Goal: Task Accomplishment & Management: Manage account settings

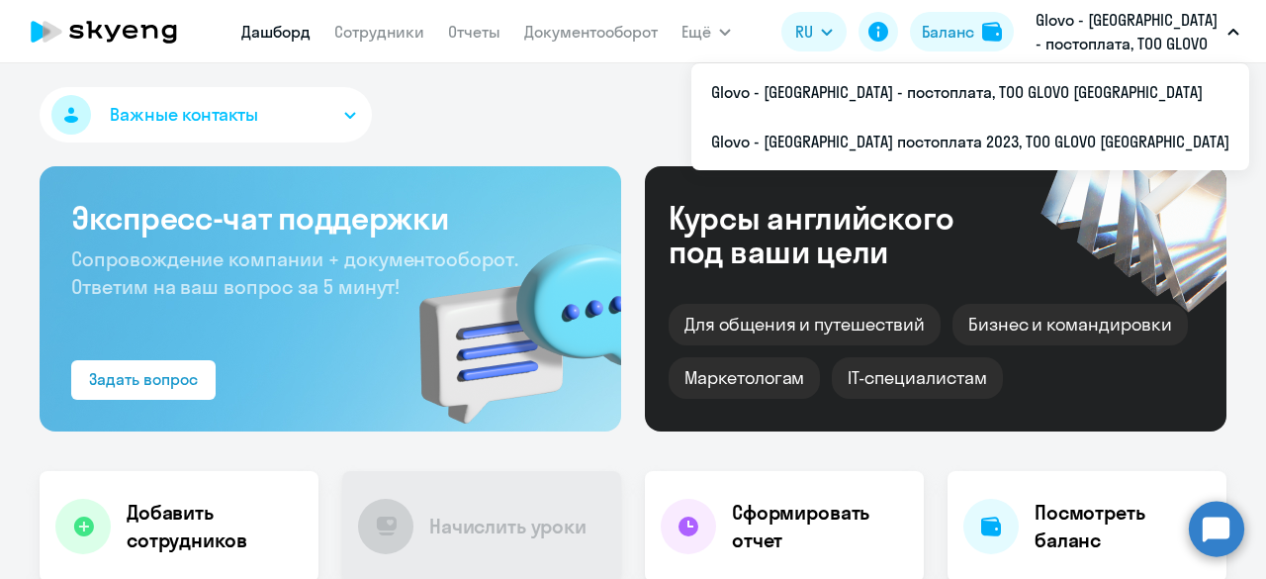
click at [1142, 20] on p "Glovo - [GEOGRAPHIC_DATA] - постоплата, ТОО GLOVO [GEOGRAPHIC_DATA]" at bounding box center [1128, 31] width 184 height 47
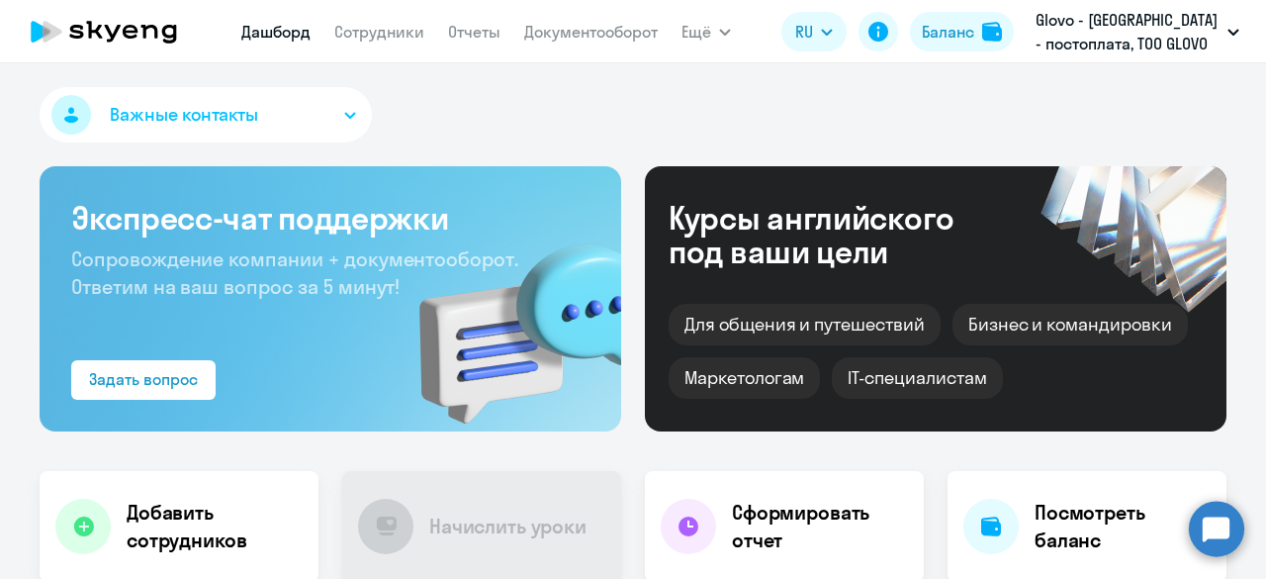
click at [1142, 20] on p "Glovo - [GEOGRAPHIC_DATA] - постоплата, ТОО GLOVO [GEOGRAPHIC_DATA]" at bounding box center [1128, 31] width 184 height 47
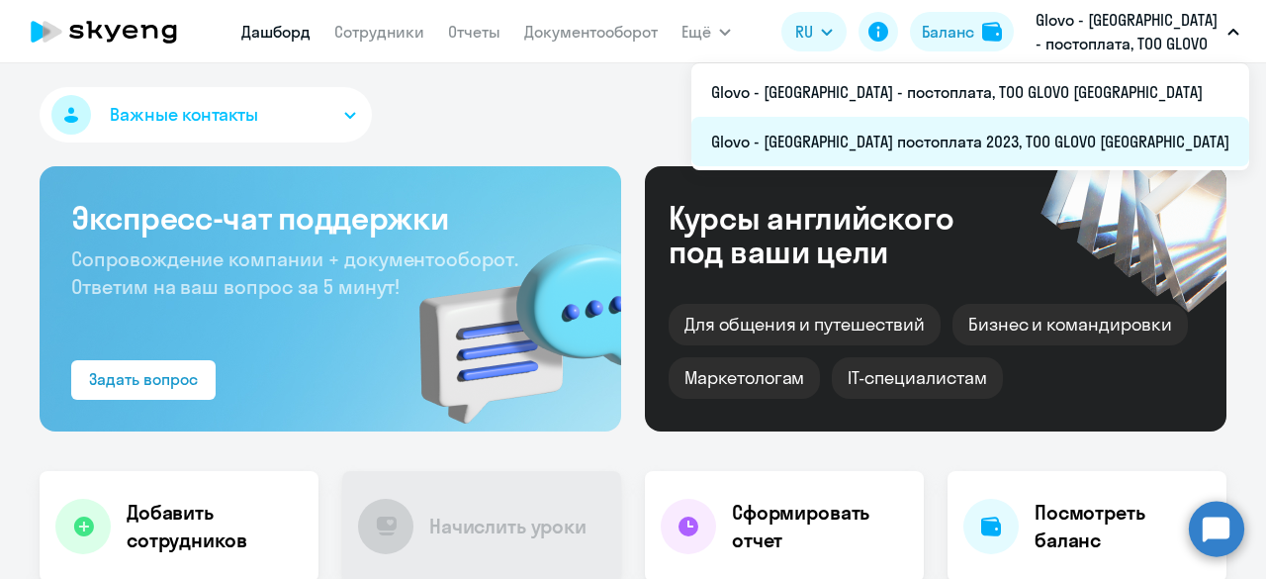
click at [1026, 135] on li "Glovo - [GEOGRAPHIC_DATA] постоплата 2023, ТОО GLOVO [GEOGRAPHIC_DATA]" at bounding box center [970, 141] width 558 height 49
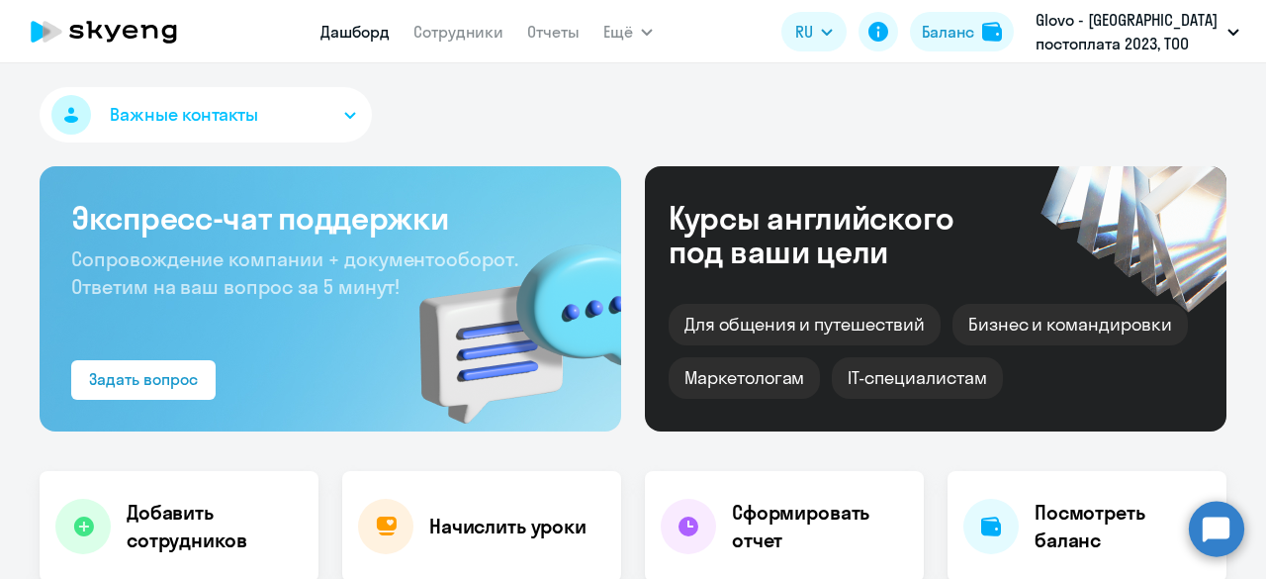
select select "30"
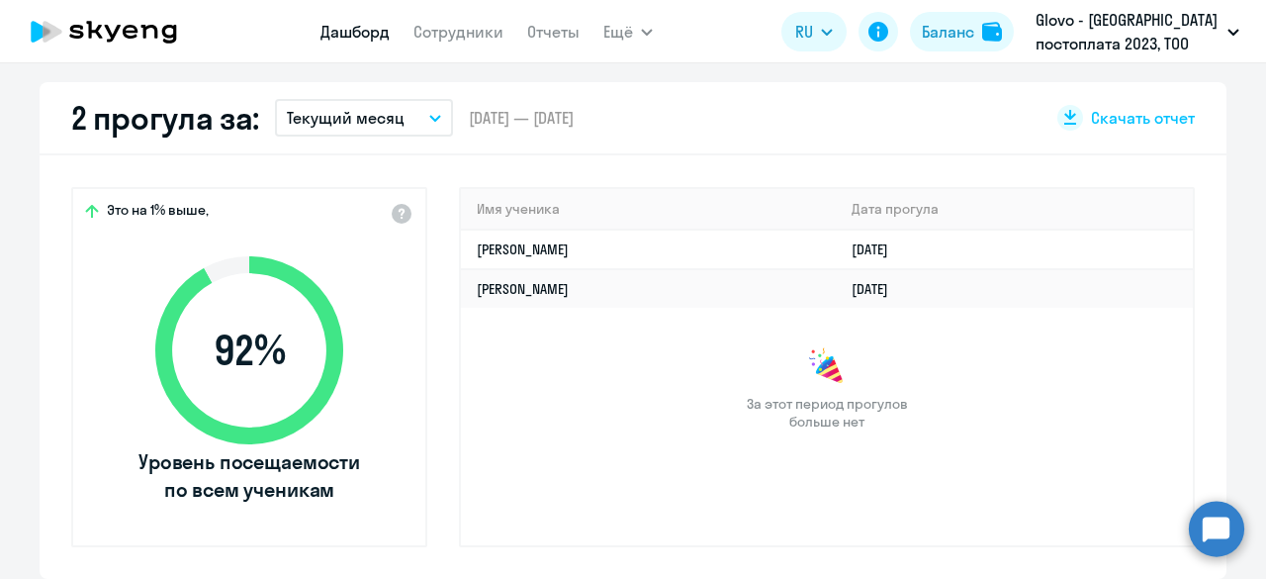
scroll to position [593, 0]
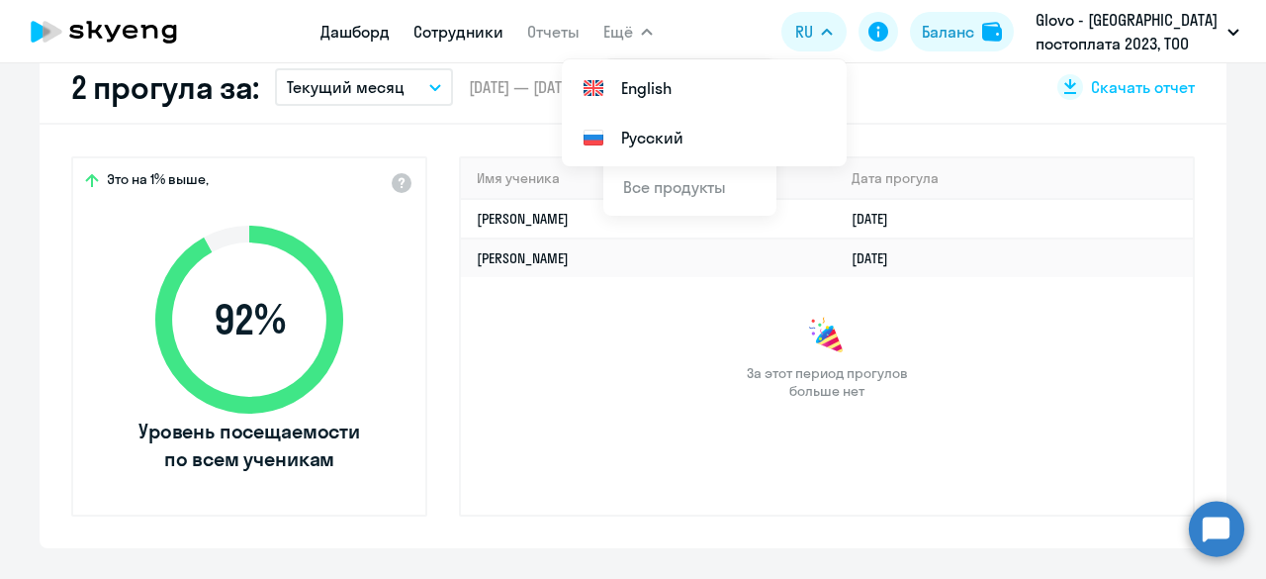
click at [442, 37] on link "Сотрудники" at bounding box center [458, 32] width 90 height 20
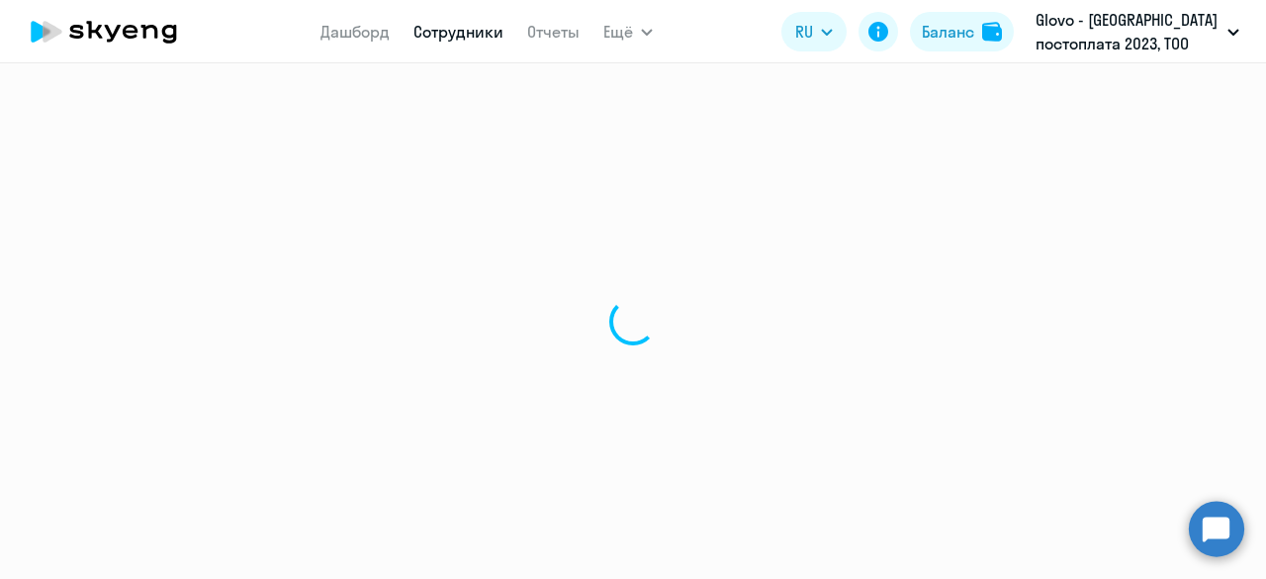
select select "30"
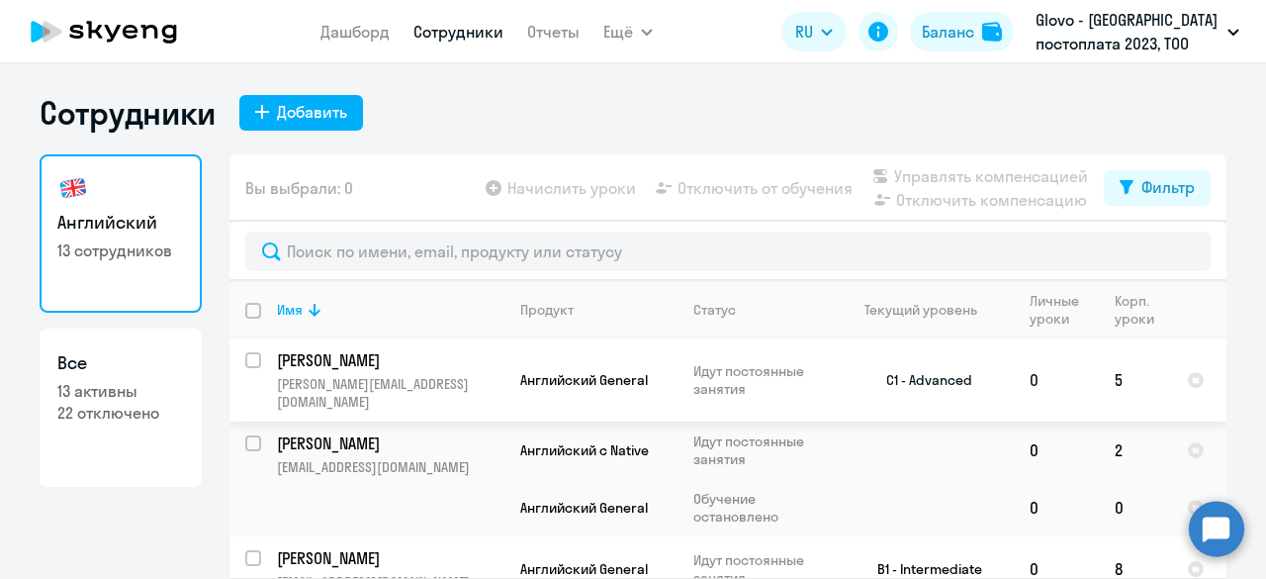
click at [245, 353] on input "select row 1287099" at bounding box center [265, 372] width 40 height 40
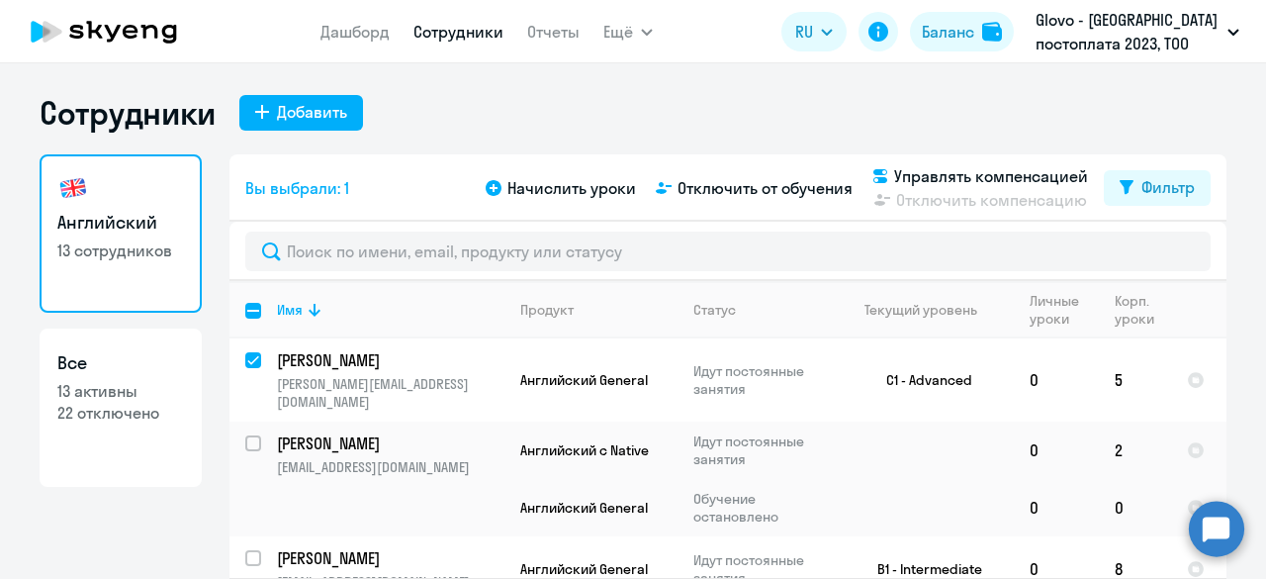
click at [415, 100] on div "Сотрудники Добавить" at bounding box center [633, 113] width 1187 height 40
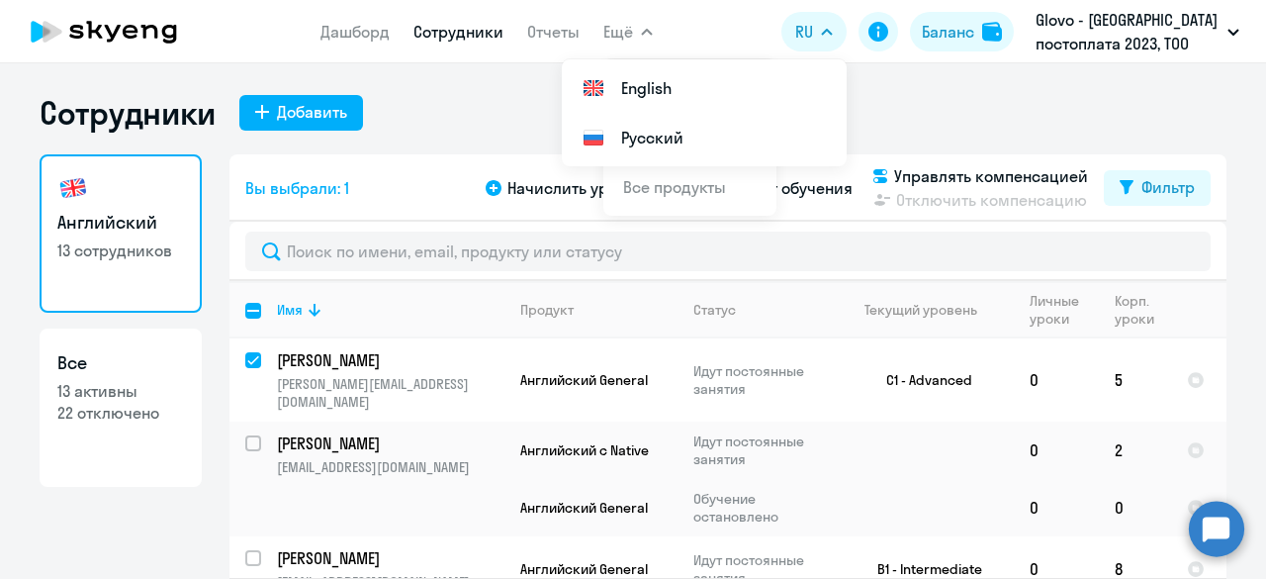
click at [503, 93] on div "Сотрудники Добавить" at bounding box center [633, 113] width 1187 height 40
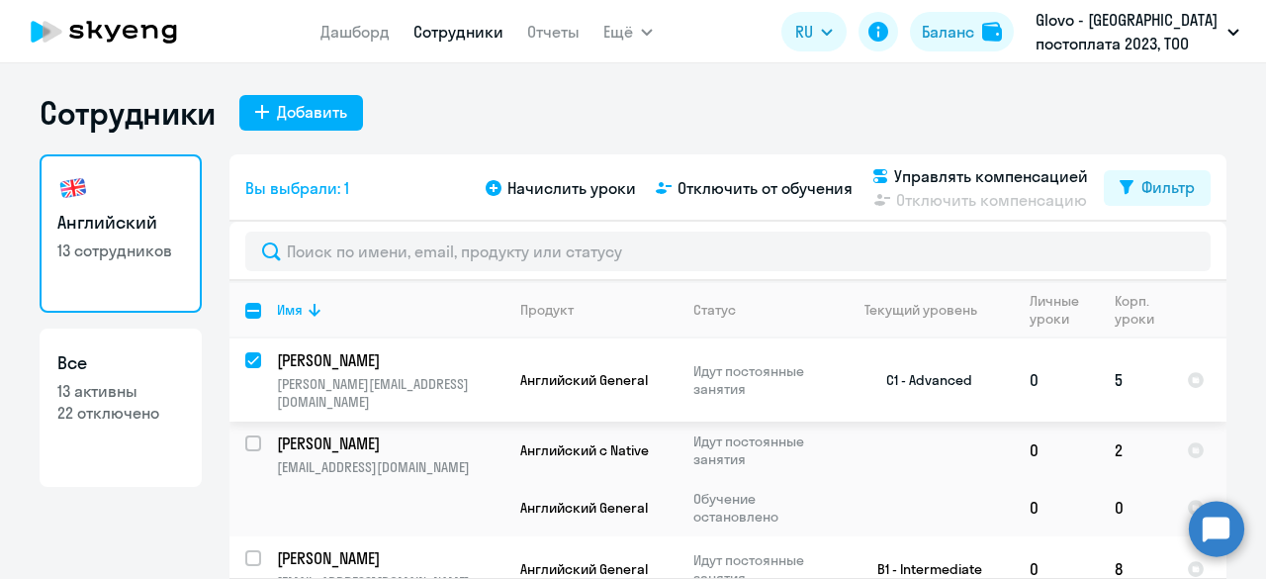
click at [245, 352] on input "deselect row 1287099" at bounding box center [265, 372] width 40 height 40
checkbox input "false"
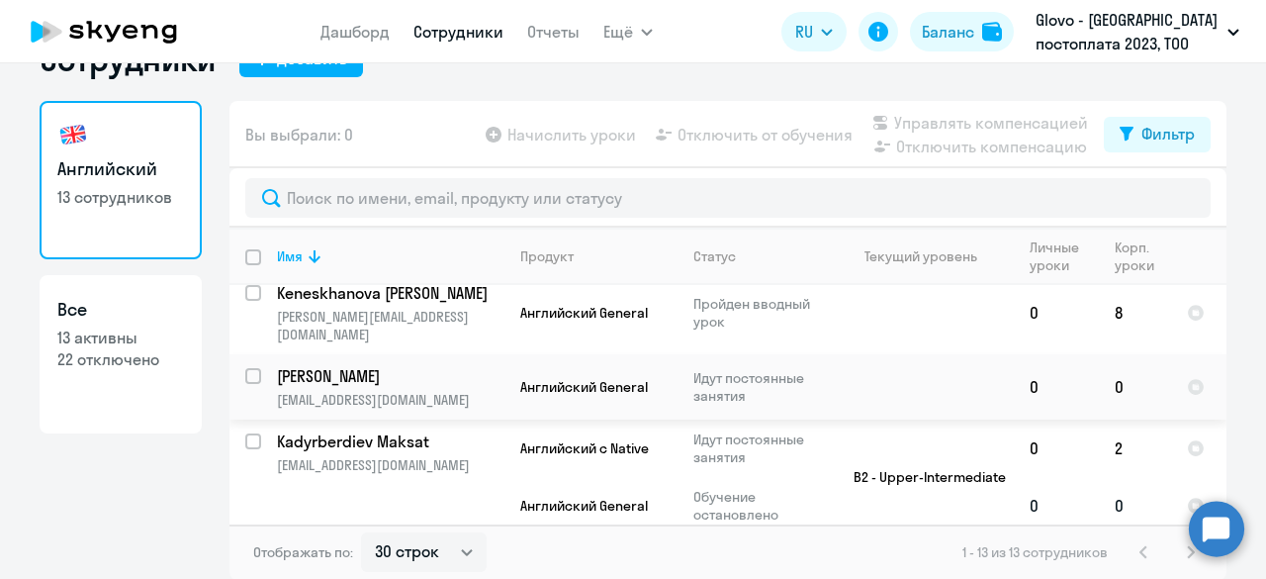
scroll to position [495, 0]
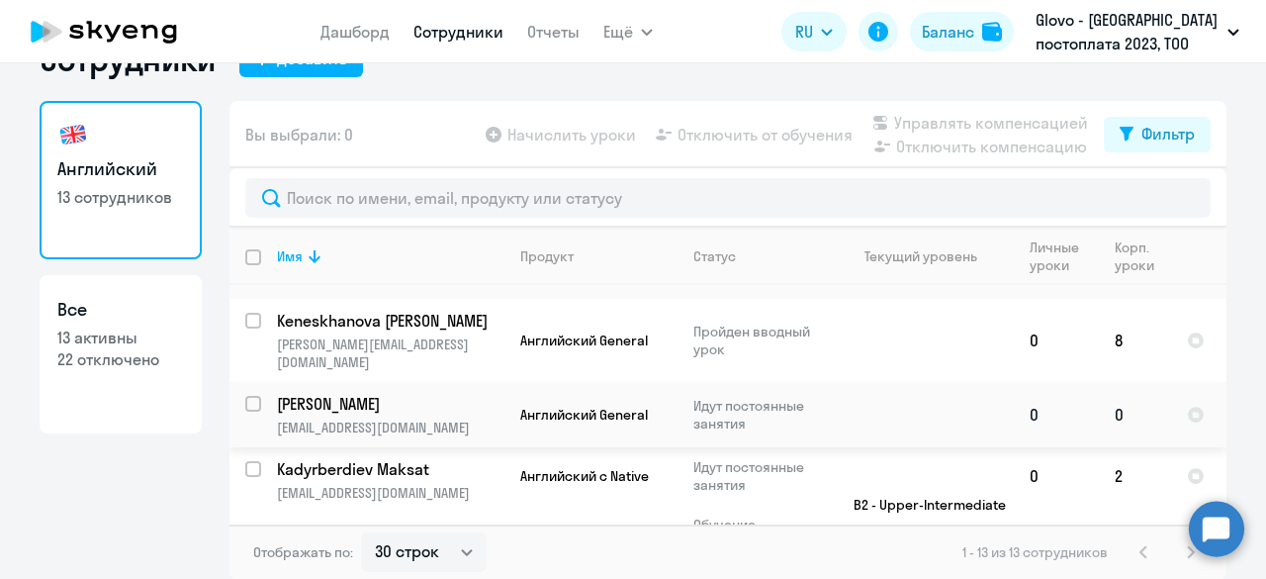
click at [248, 396] on input "select row 42240747" at bounding box center [265, 416] width 40 height 40
checkbox input "true"
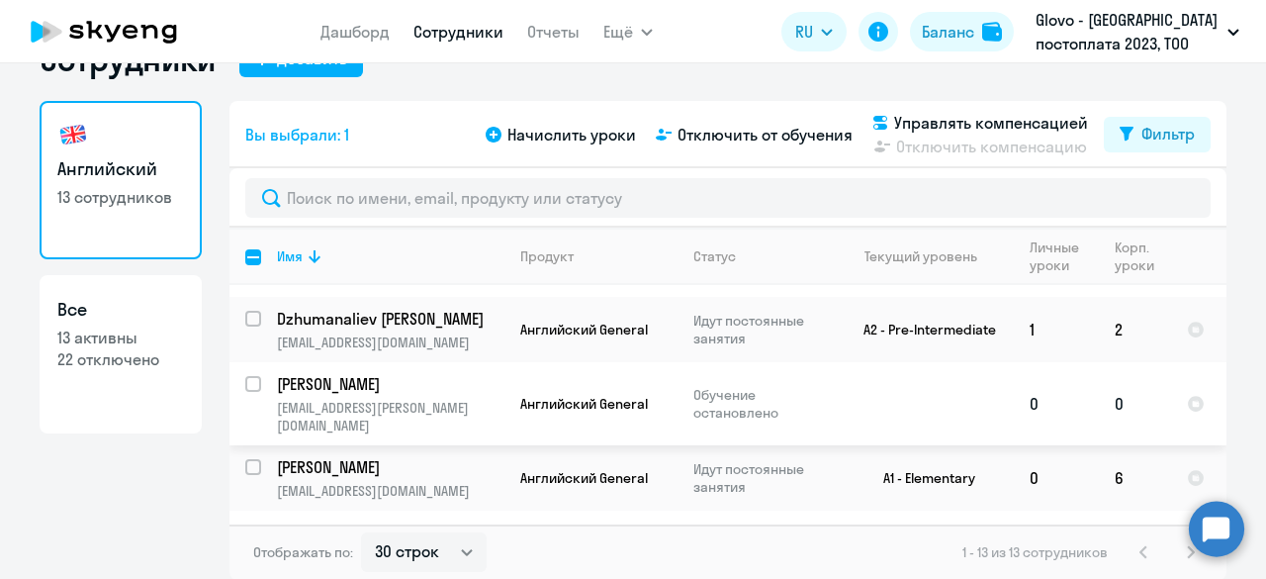
scroll to position [790, 0]
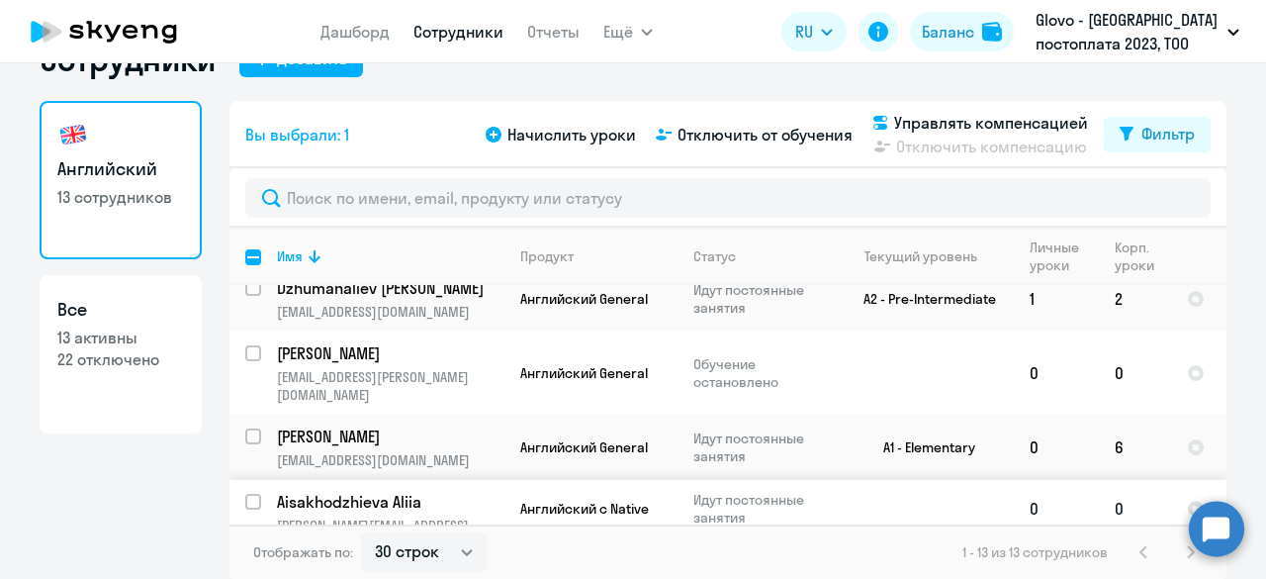
click at [243, 478] on div at bounding box center [253, 501] width 47 height 47
checkbox input "true"
click at [514, 151] on div "Начислить уроки Отключить от обучения Управлять компенсацией Отключить компенса…" at bounding box center [793, 134] width 622 height 47
click at [528, 135] on span "Начислить уроки" at bounding box center [571, 135] width 129 height 24
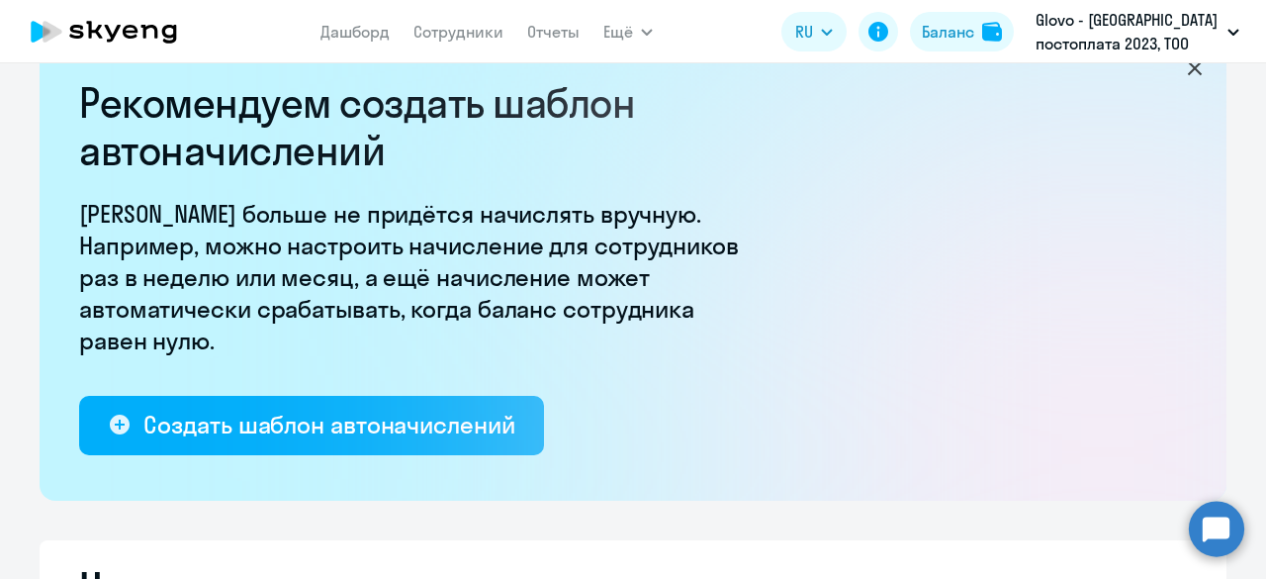
select select "10"
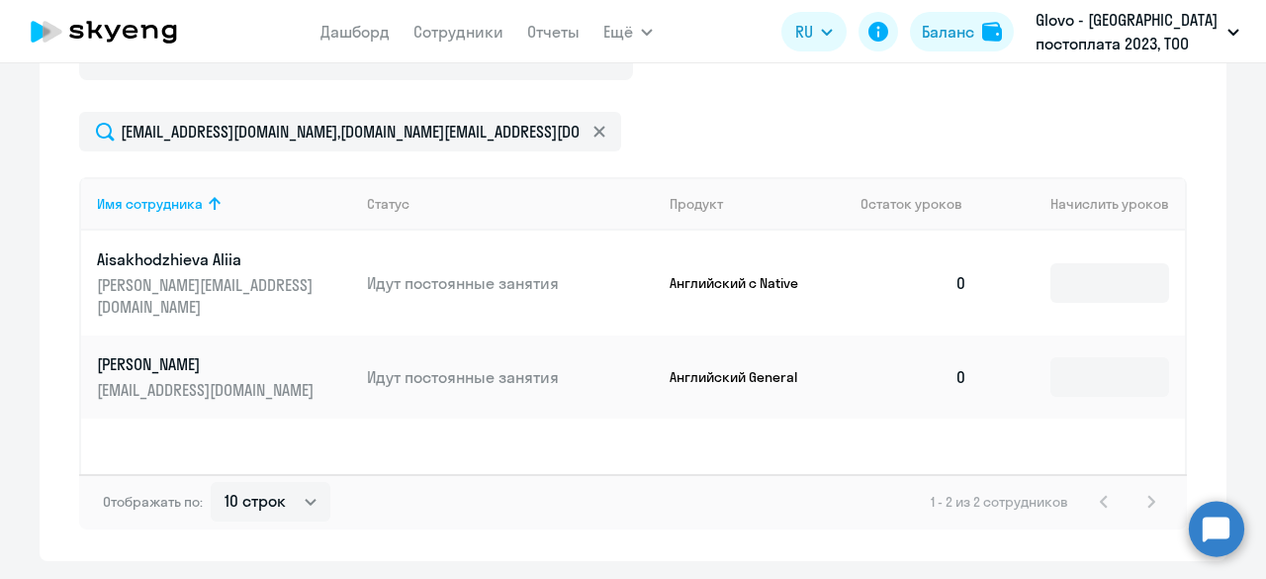
scroll to position [845, 0]
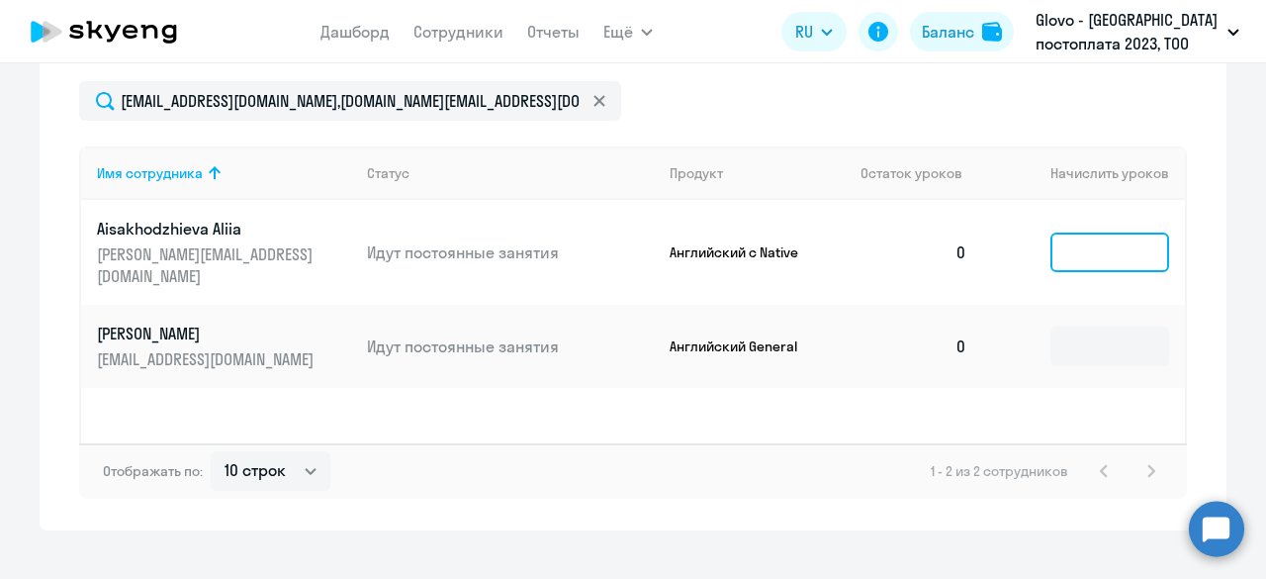
click at [1104, 236] on input at bounding box center [1109, 252] width 119 height 40
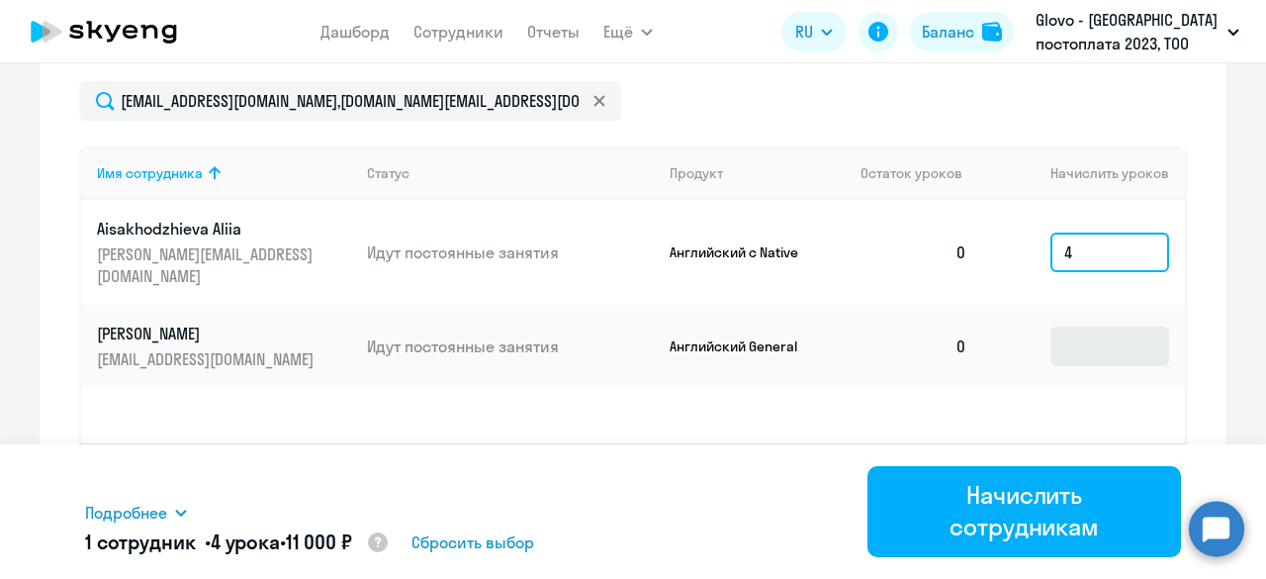
type input "4"
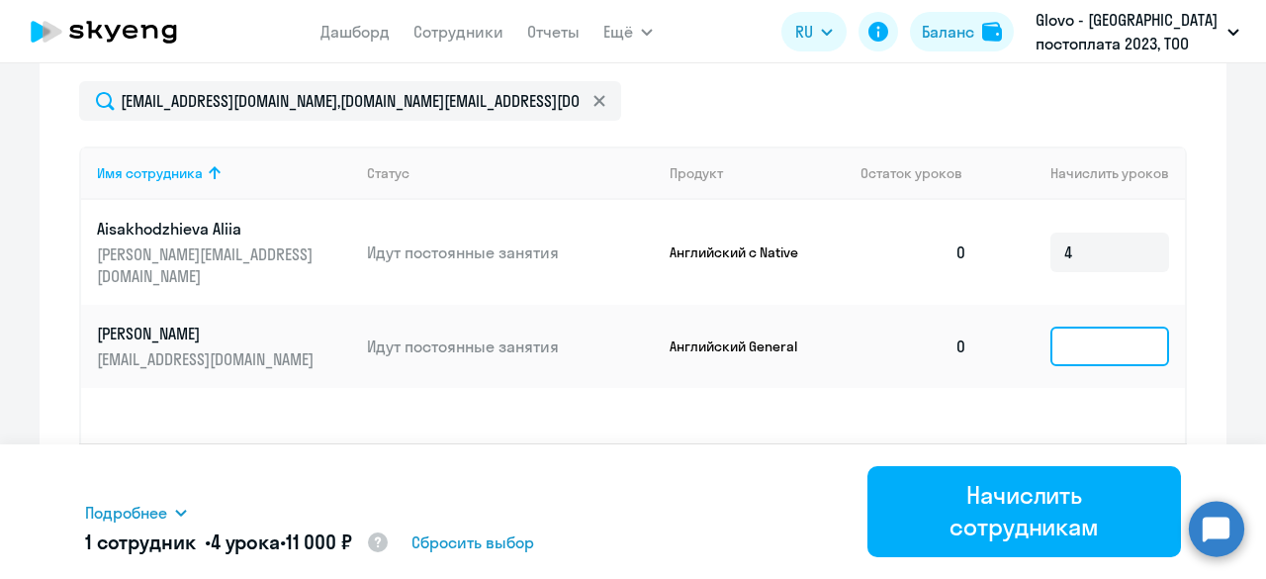
click at [1103, 326] on input at bounding box center [1109, 346] width 119 height 40
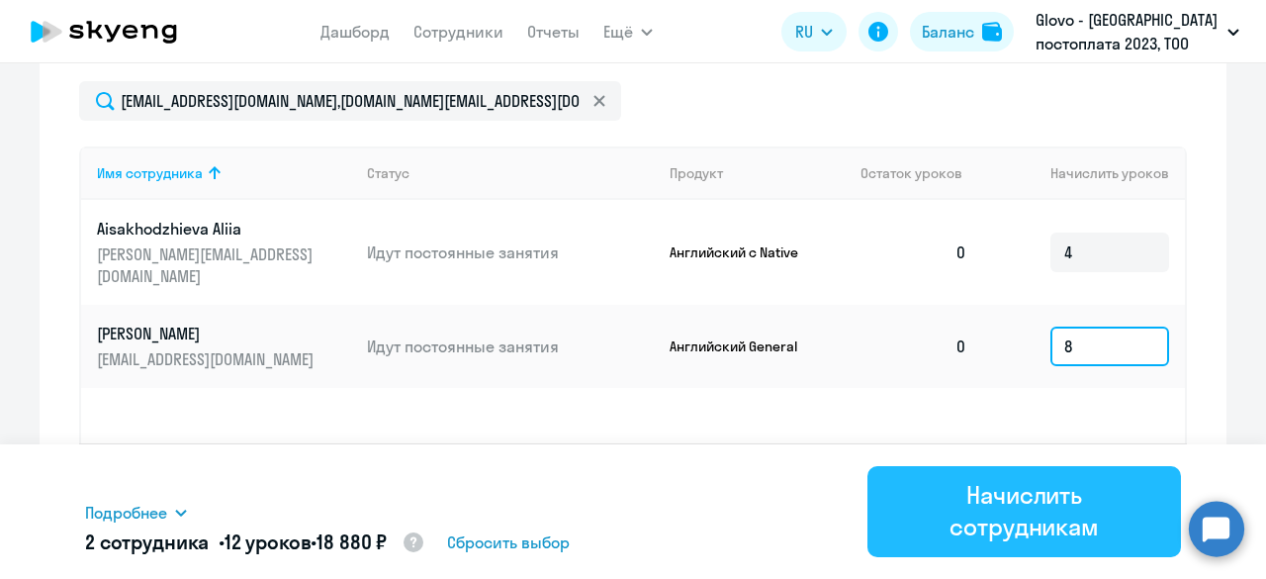
type input "8"
click at [1038, 508] on div "Начислить сотрудникам" at bounding box center [1024, 510] width 258 height 63
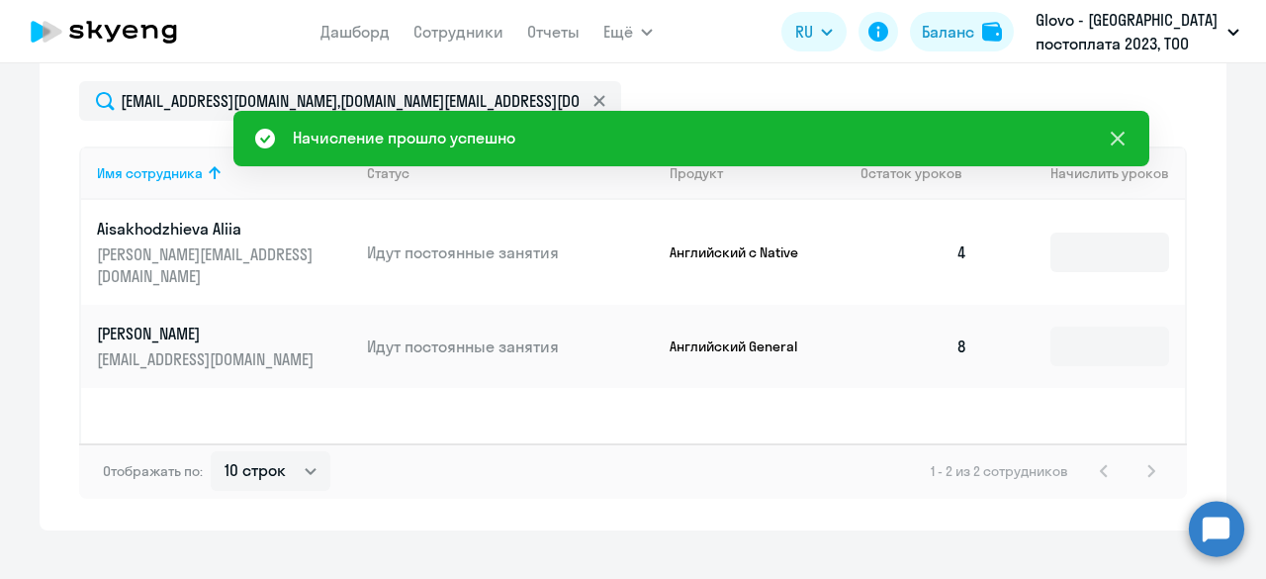
click at [1118, 133] on icon at bounding box center [1118, 139] width 24 height 24
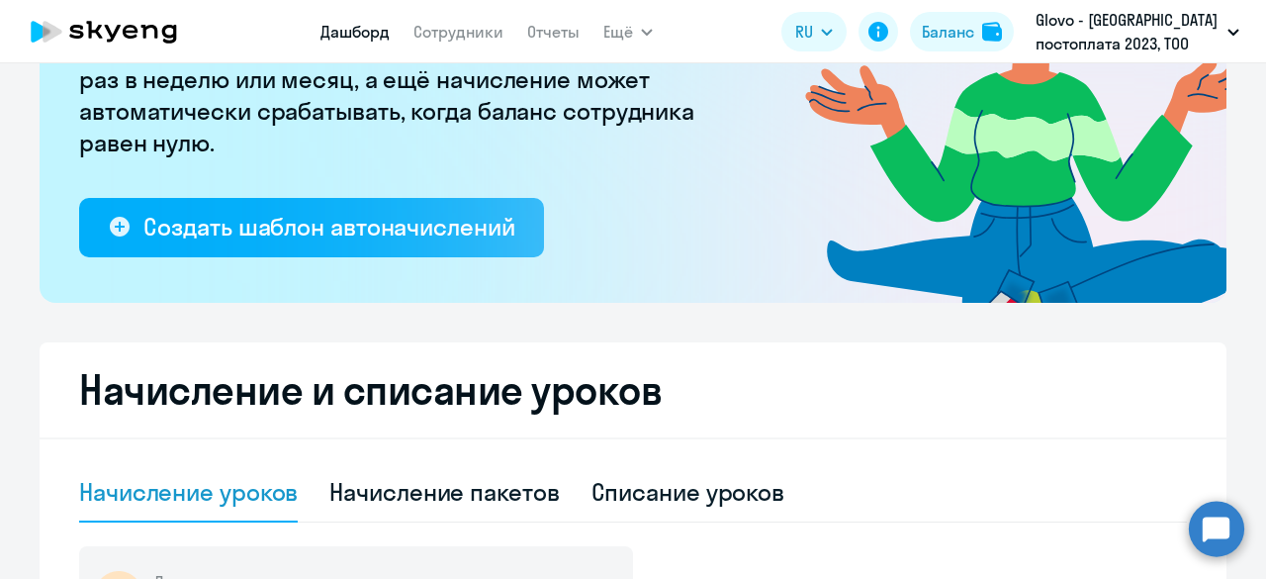
click at [386, 28] on link "Дашборд" at bounding box center [354, 32] width 69 height 20
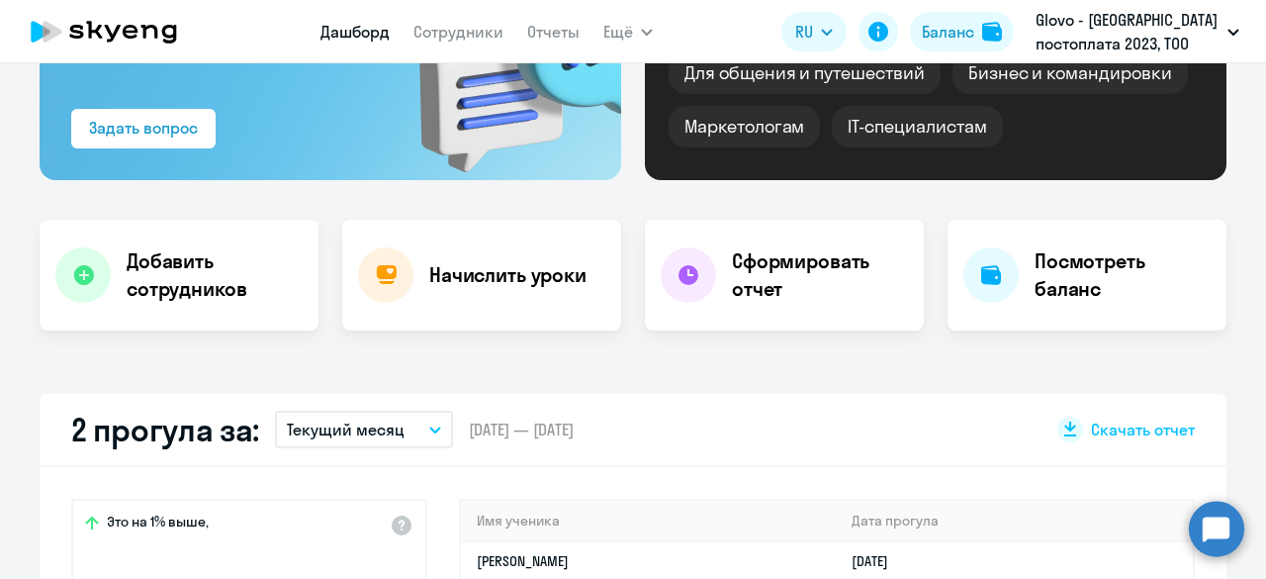
scroll to position [390, 0]
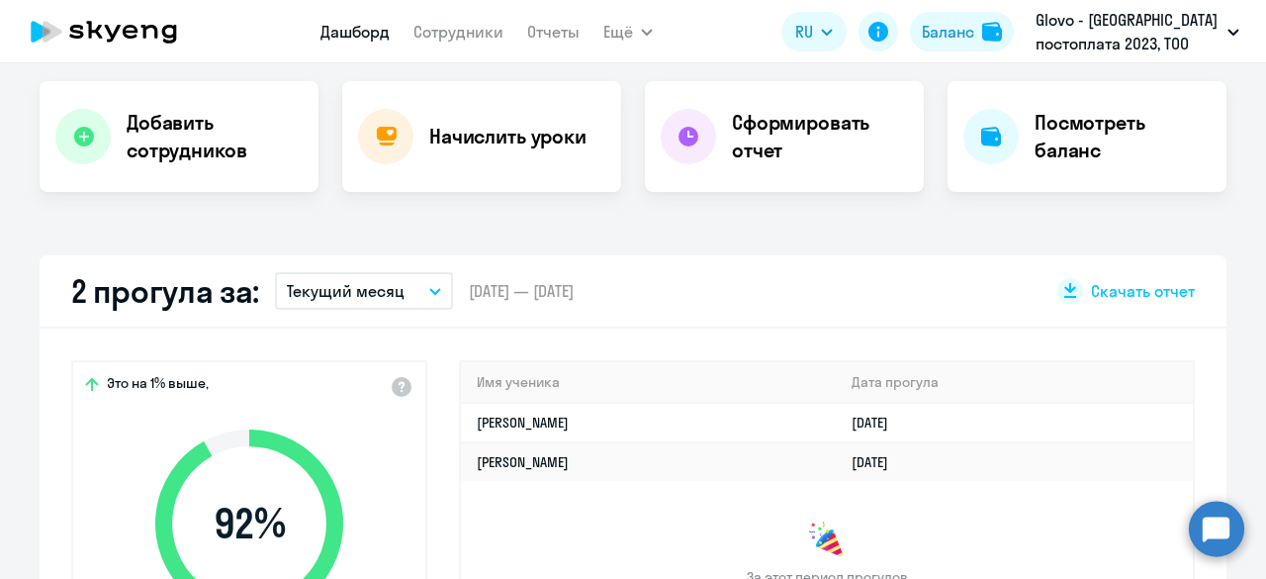
click at [466, 47] on nav "Дашборд Сотрудники Отчеты" at bounding box center [449, 32] width 259 height 40
click at [466, 24] on link "Сотрудники" at bounding box center [458, 32] width 90 height 20
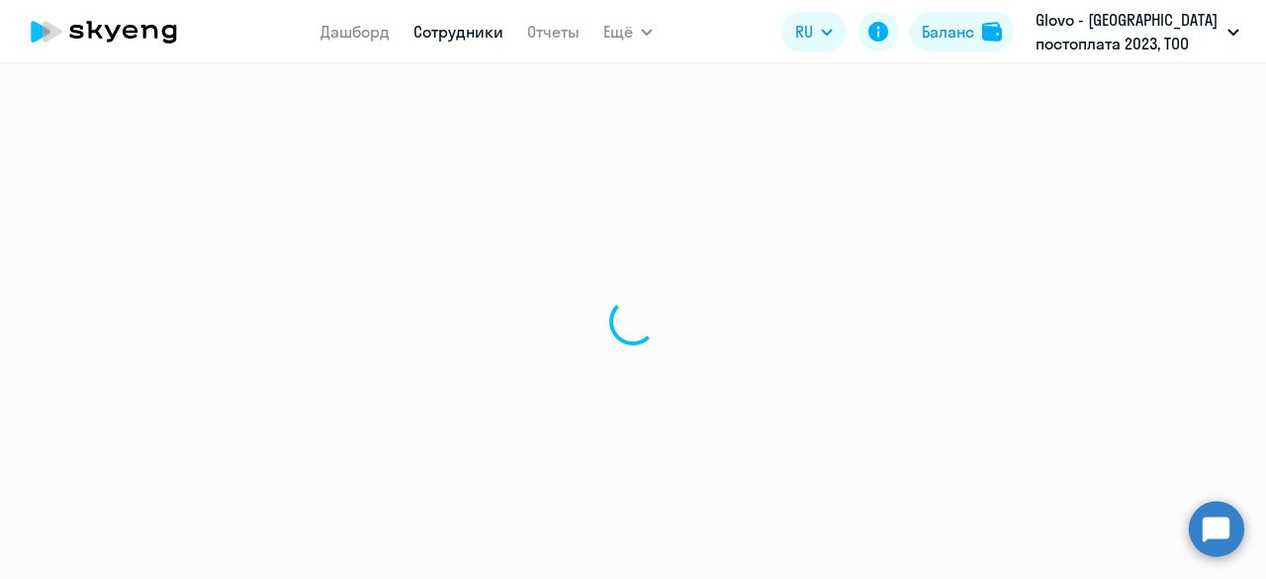
select select "30"
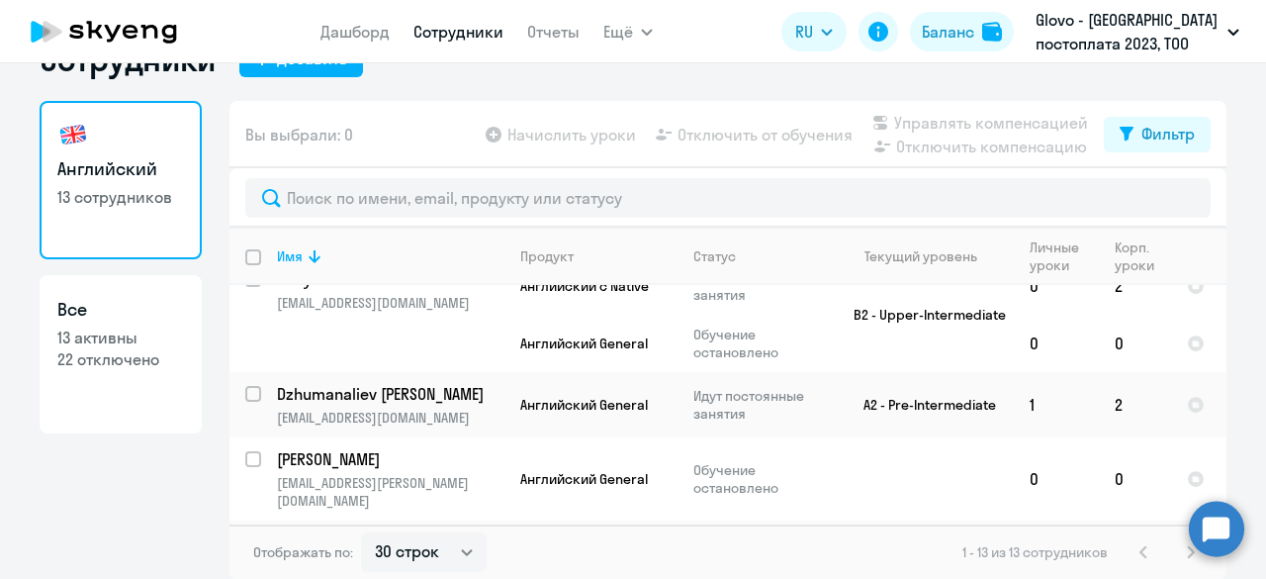
scroll to position [692, 0]
